Goal: Task Accomplishment & Management: Manage account settings

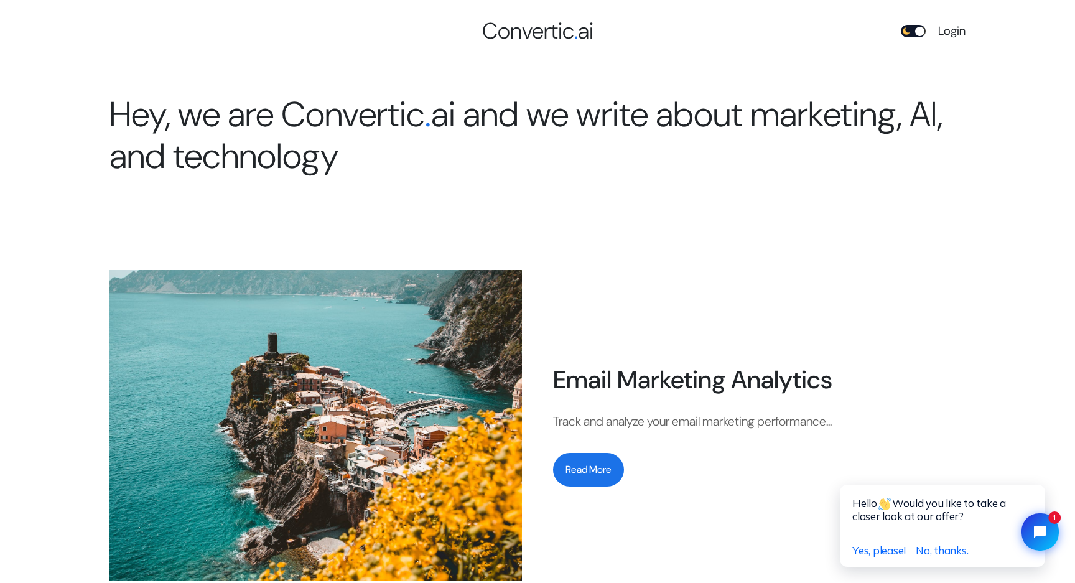
click at [949, 29] on link "Login" at bounding box center [951, 31] width 27 height 18
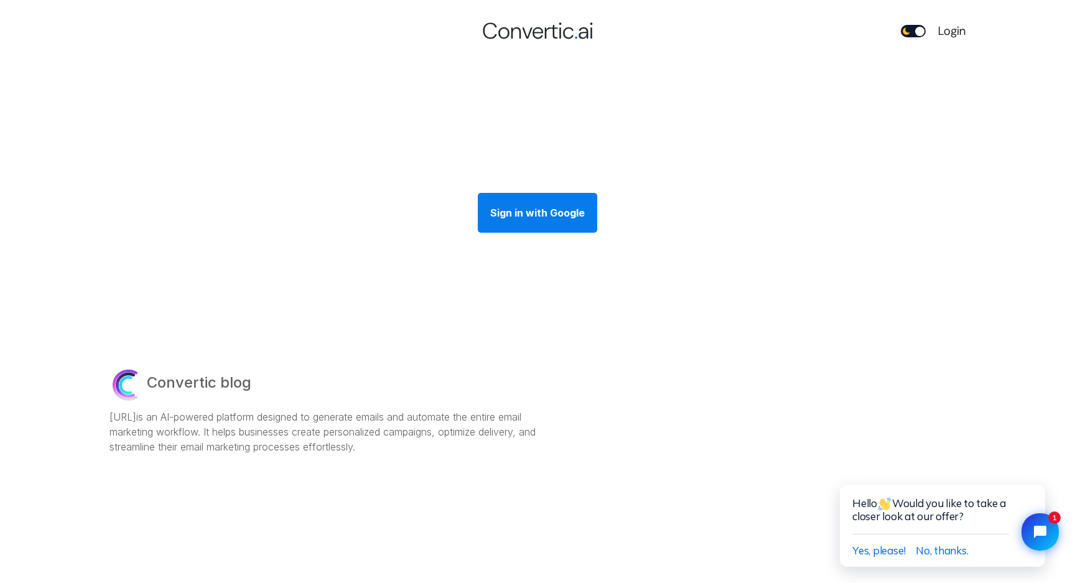
click at [535, 213] on div "Sign in with Google" at bounding box center [537, 213] width 119 height 40
